Goal: Check status

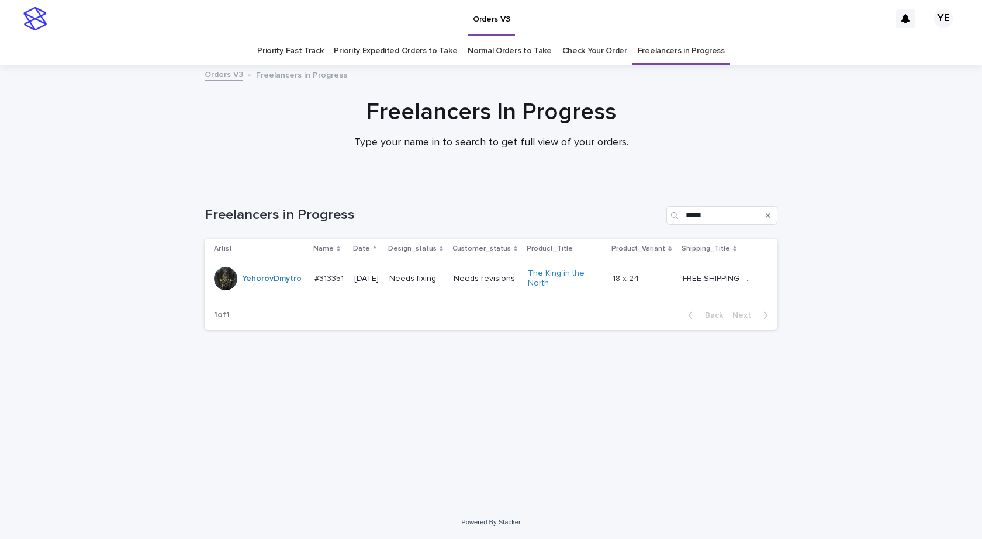
click at [297, 425] on div "Loading... Saving… Loading... Saving… Freelancers in Progress ***** Artist Name…" at bounding box center [491, 330] width 584 height 294
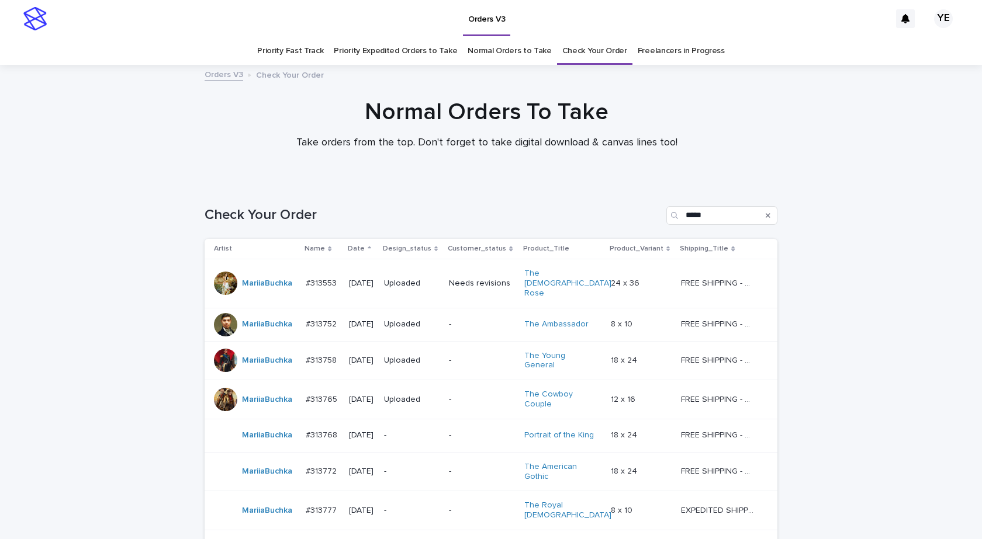
scroll to position [96, 0]
